Goal: Find specific page/section: Find specific page/section

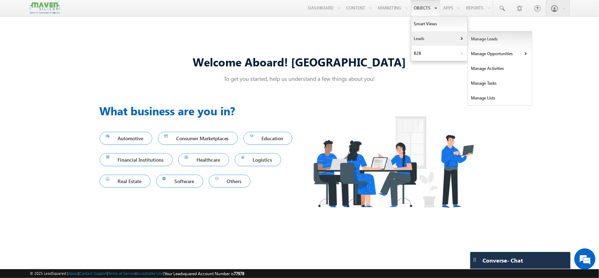
click at [469, 42] on link "Manage Leads" at bounding box center [500, 39] width 64 height 15
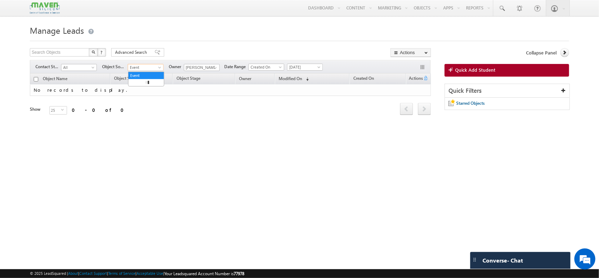
click at [155, 65] on span "Event" at bounding box center [144, 67] width 33 height 6
click at [139, 74] on link "All" at bounding box center [145, 75] width 35 height 6
click at [208, 66] on input "[PERSON_NAME]" at bounding box center [202, 67] width 36 height 7
click at [215, 67] on span at bounding box center [216, 68] width 6 height 6
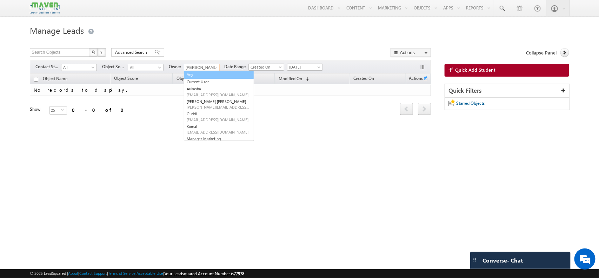
click at [209, 75] on link "Any" at bounding box center [219, 75] width 70 height 8
type input "Any"
